Goal: Task Accomplishment & Management: Complete application form

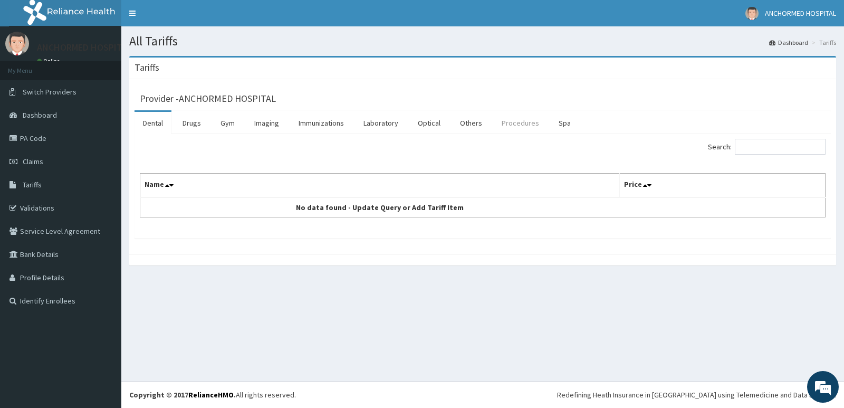
click at [505, 123] on link "Procedures" at bounding box center [520, 123] width 54 height 22
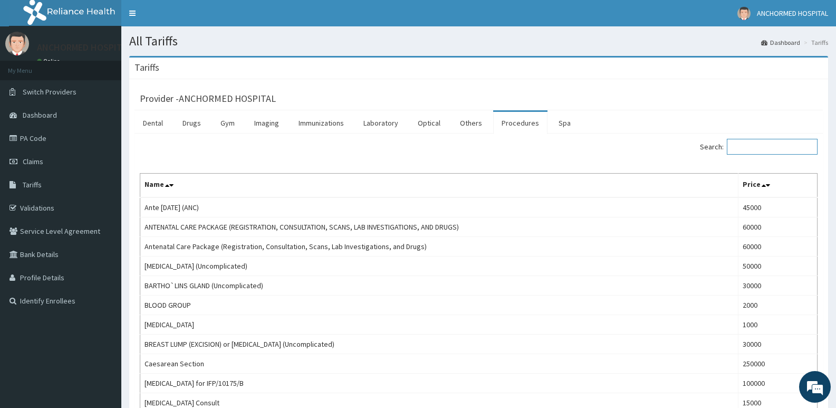
click at [772, 148] on input "Search:" at bounding box center [772, 147] width 91 height 16
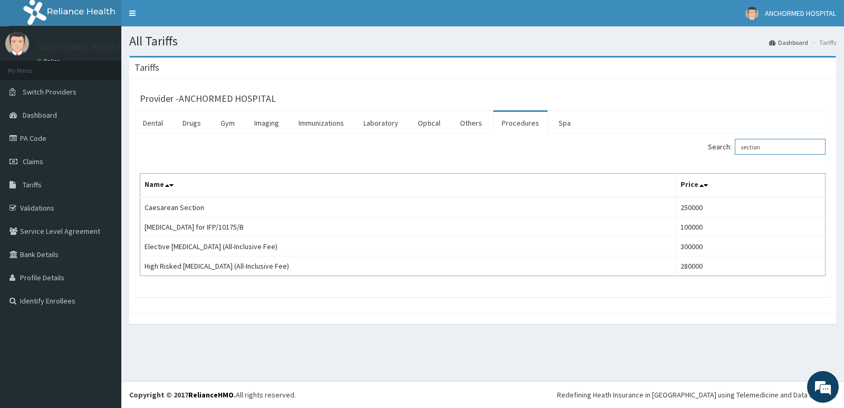
type input "section"
click at [52, 115] on span "Dashboard" at bounding box center [40, 114] width 34 height 9
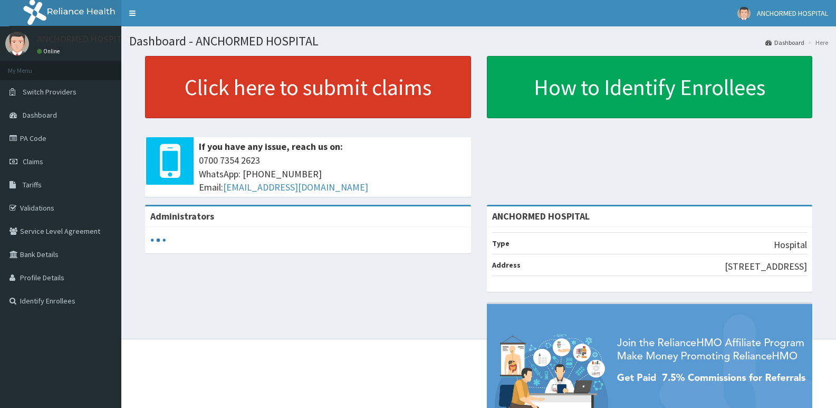
click at [269, 95] on link "Click here to submit claims" at bounding box center [308, 87] width 326 height 62
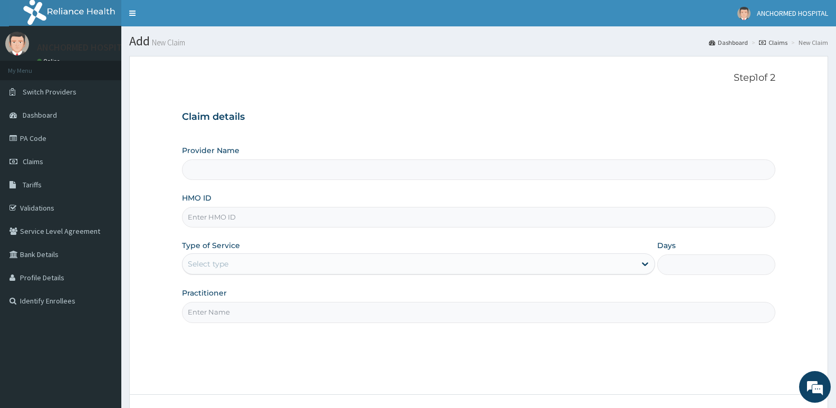
type input "ANCHORMED HOSPITAL"
click at [228, 216] on input "HMO ID" at bounding box center [478, 217] width 593 height 21
drag, startPoint x: 228, startPoint y: 216, endPoint x: 234, endPoint y: 215, distance: 6.4
paste input "NME/10034/C"
type input "NME/10034/C"
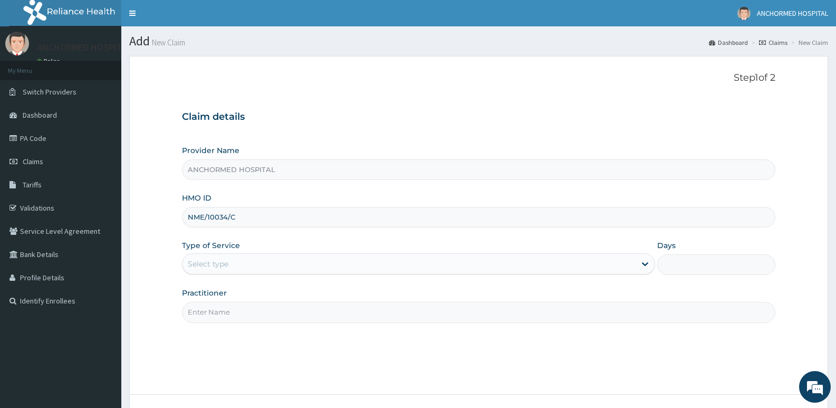
click at [205, 266] on div "Select type" at bounding box center [208, 263] width 41 height 11
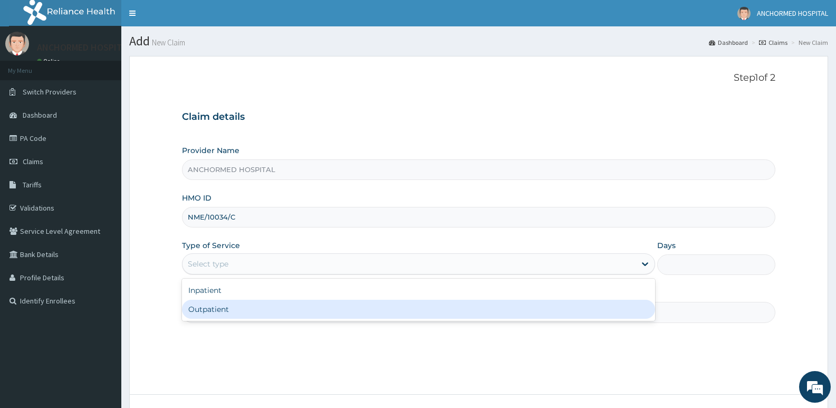
click at [203, 306] on div "Outpatient" at bounding box center [418, 309] width 473 height 19
type input "1"
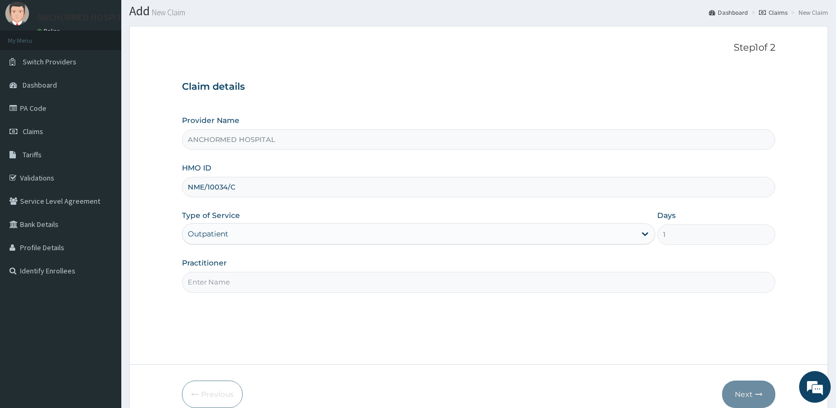
scroll to position [81, 0]
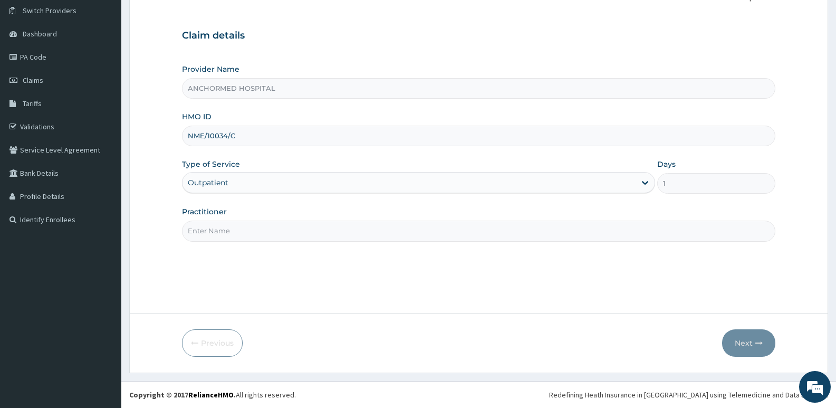
click at [217, 232] on input "Practitioner" at bounding box center [478, 230] width 593 height 21
type input "Dr oluwole"
click at [739, 349] on button "Next" at bounding box center [748, 342] width 53 height 27
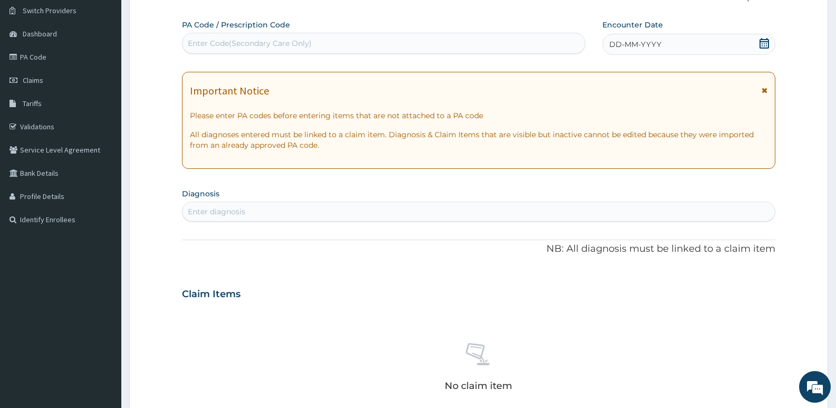
click at [217, 44] on div "Enter Code(Secondary Care Only)" at bounding box center [250, 43] width 124 height 11
paste input "PA/145F1A"
type input "PA/145F1A"
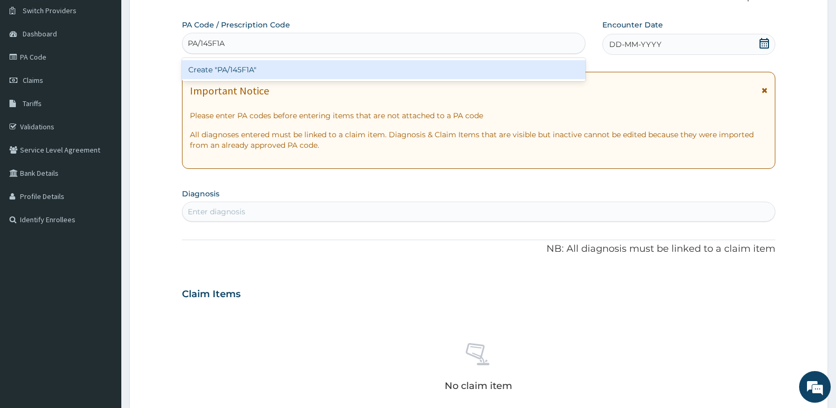
click at [223, 66] on div "Create "PA/145F1A"" at bounding box center [383, 69] width 403 height 19
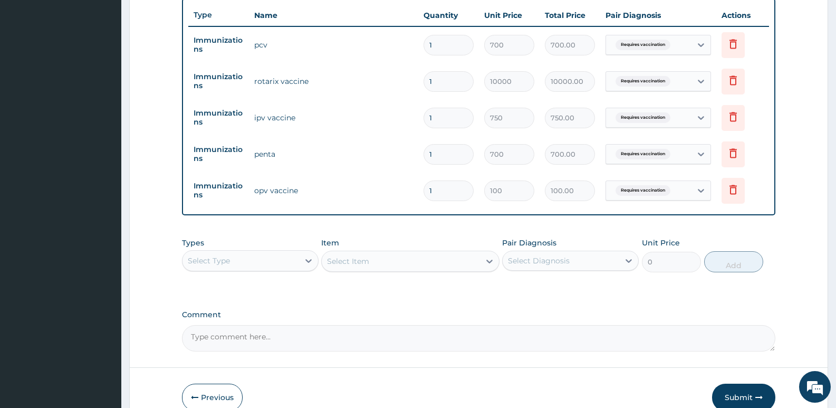
scroll to position [448, 0]
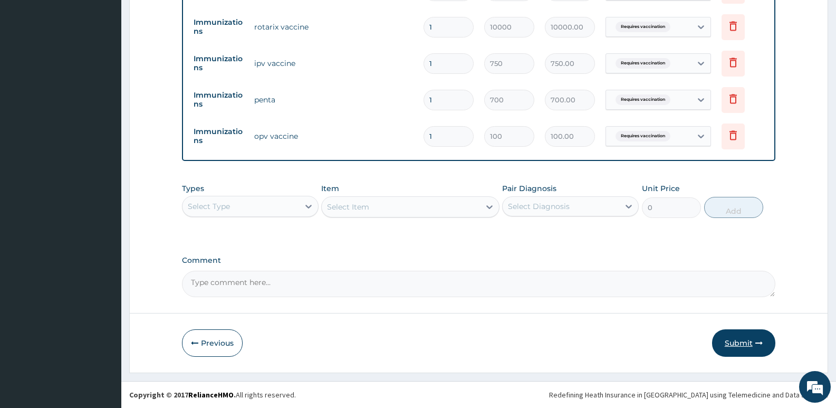
click at [732, 343] on button "Submit" at bounding box center [743, 342] width 63 height 27
